Goal: Information Seeking & Learning: Learn about a topic

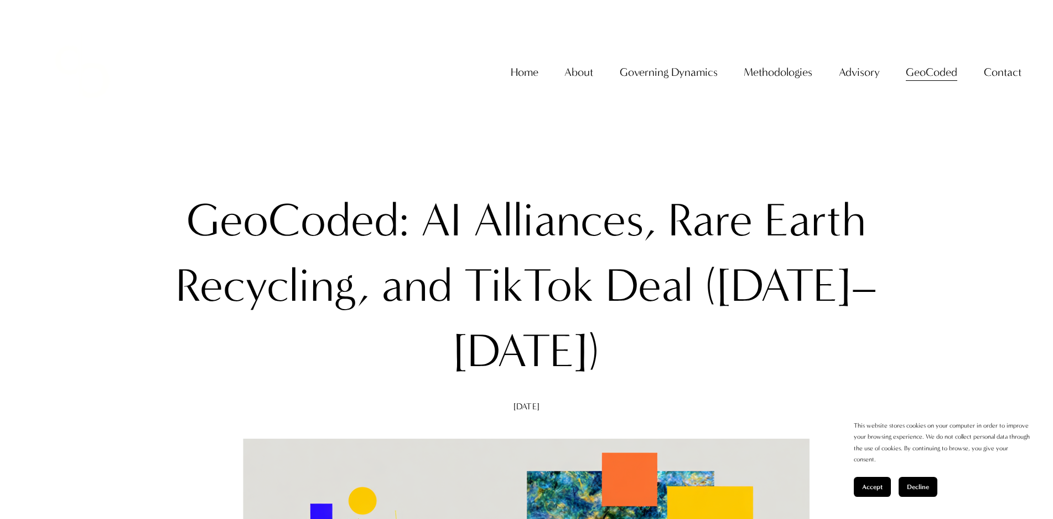
drag, startPoint x: 84, startPoint y: 270, endPoint x: 257, endPoint y: 356, distance: 193.6
click at [257, 356] on h1 "GeoCoded: AI Alliances, Rare Earth Recycling, and TikTok Deal ([DATE]–[DATE])" at bounding box center [527, 286] width 782 height 196
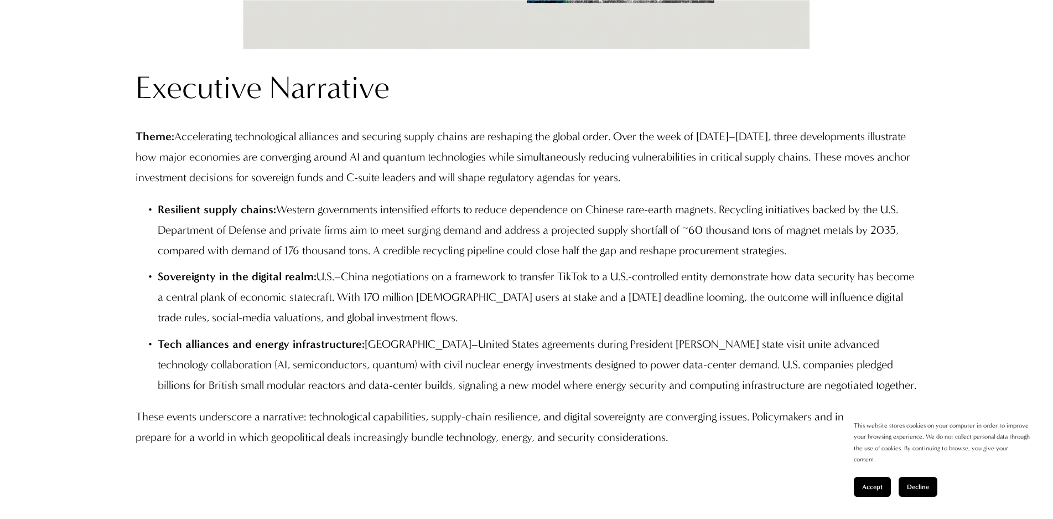
scroll to position [996, 0]
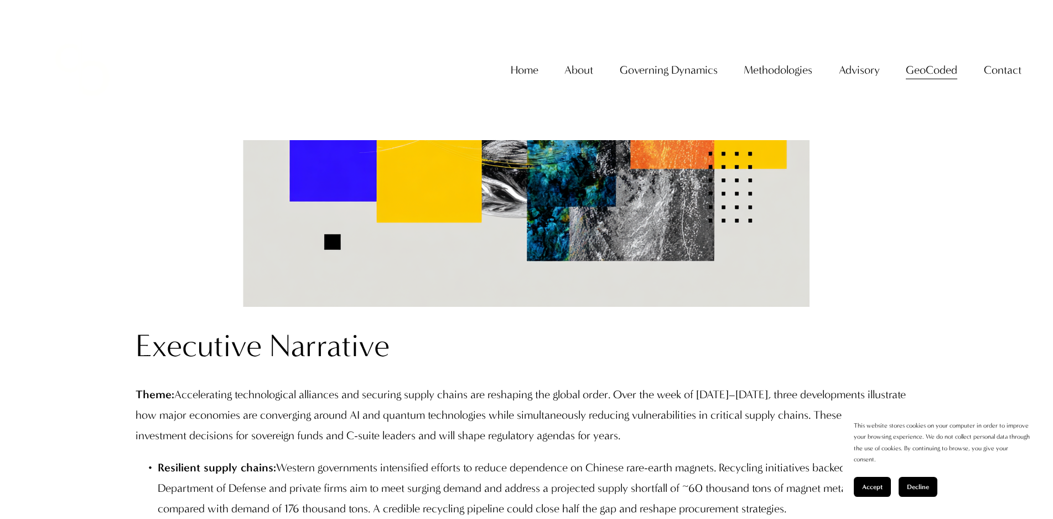
scroll to position [553, 0]
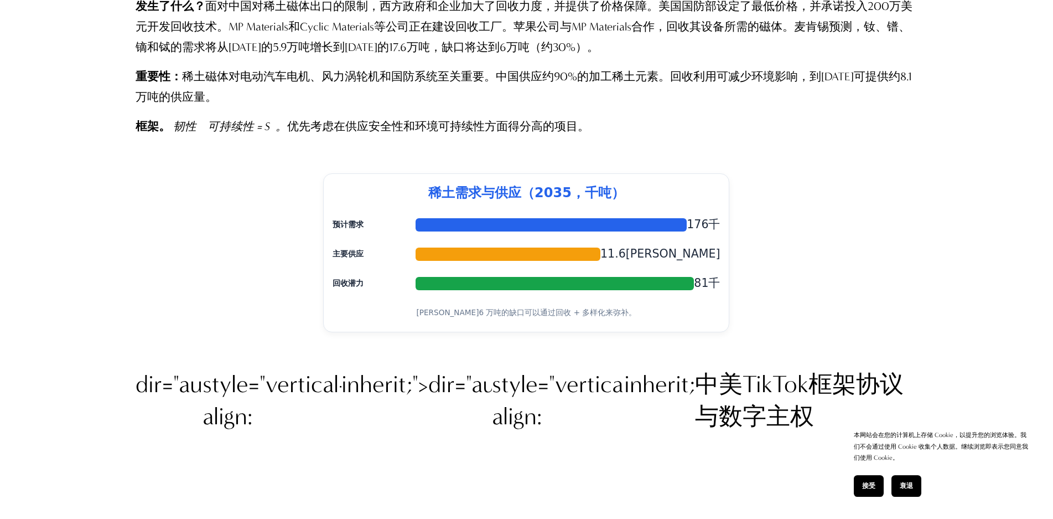
scroll to position [1605, 0]
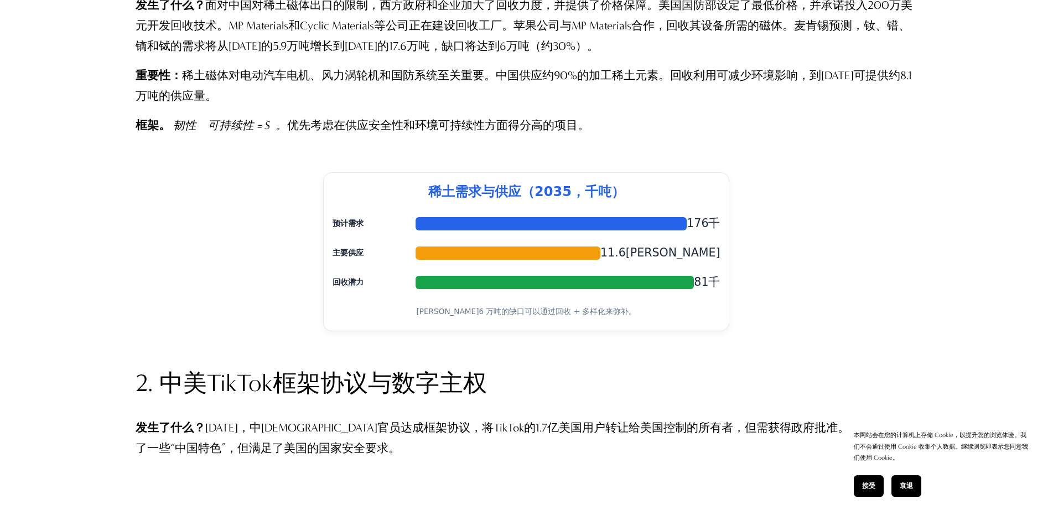
click at [201, 248] on div "Rare-Earth Supply Gap 稀土需求与供应（2035，千吨） 预计需求 176千 主要供应 11.6万 回收潜力 81千 约 6 万吨的缺口可…" at bounding box center [527, 251] width 782 height 159
click at [104, 298] on article "GeoCoded：人工智能联盟、稀土回收和 TikTok 交易（[DATE]至 [DATE]） [DATE] 作者： [PERSON_NAME]·[PERSO…" at bounding box center [526, 325] width 1053 height 3556
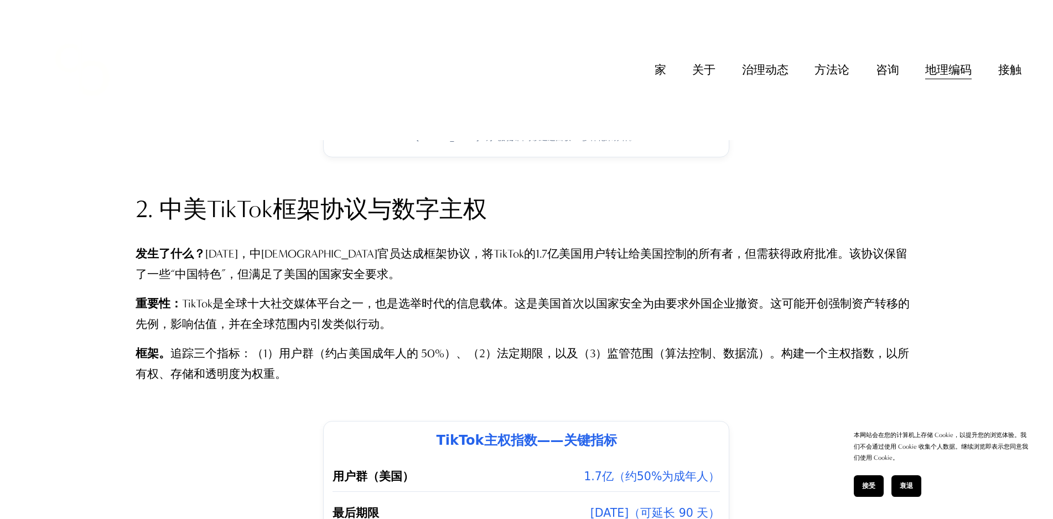
scroll to position [1771, 0]
